Goal: Task Accomplishment & Management: Complete application form

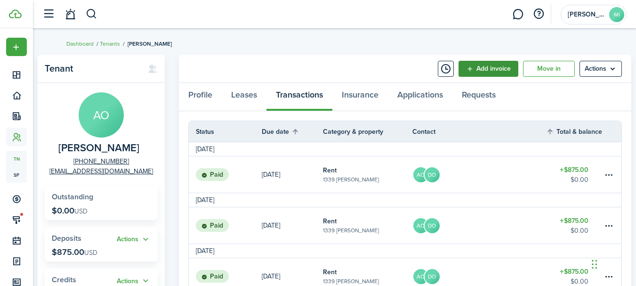
click at [487, 69] on link "Add invoice" at bounding box center [489, 69] width 60 height 16
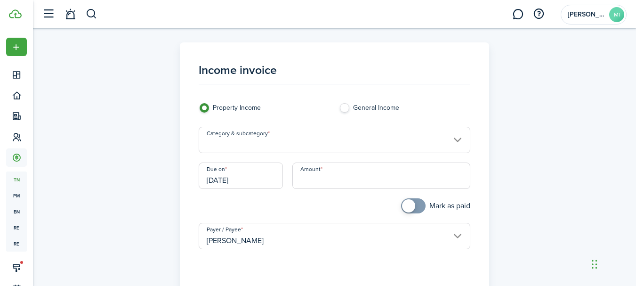
click at [310, 139] on input "Category & subcategory" at bounding box center [335, 140] width 272 height 26
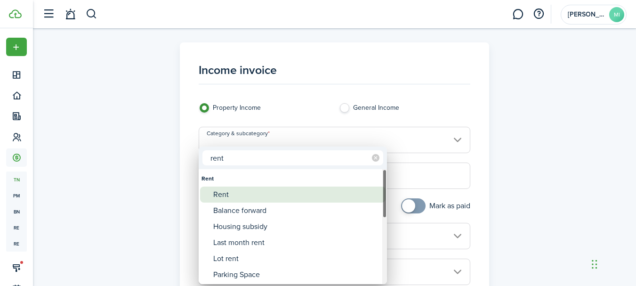
type input "rent"
click at [272, 191] on div "Rent" at bounding box center [296, 195] width 167 height 16
type input "Rent"
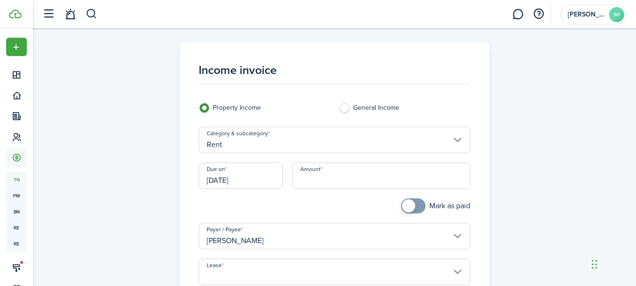
click at [267, 178] on input "[DATE]" at bounding box center [241, 176] width 84 height 26
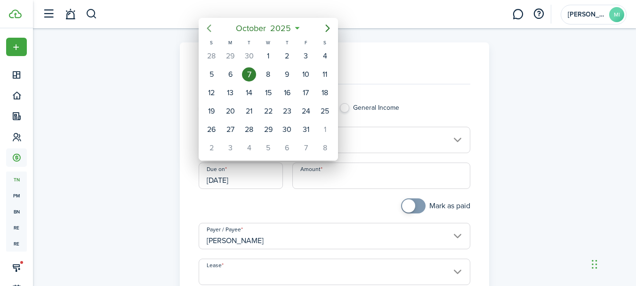
click at [208, 30] on icon "Previous page" at bounding box center [209, 28] width 11 height 11
click at [212, 28] on icon "Previous page" at bounding box center [209, 28] width 11 height 11
click at [218, 33] on mbsc-calendar-prev at bounding box center [209, 28] width 19 height 19
click at [215, 33] on mbsc-button "Previous page" at bounding box center [209, 28] width 19 height 19
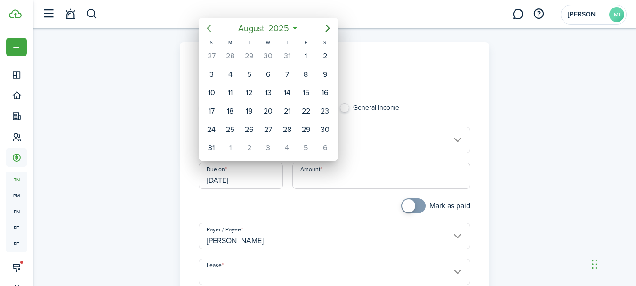
click at [211, 28] on icon "Previous page" at bounding box center [209, 28] width 11 height 11
click at [285, 73] on div "10" at bounding box center [287, 74] width 14 height 14
type input "[DATE]"
